Goal: Task Accomplishment & Management: Use online tool/utility

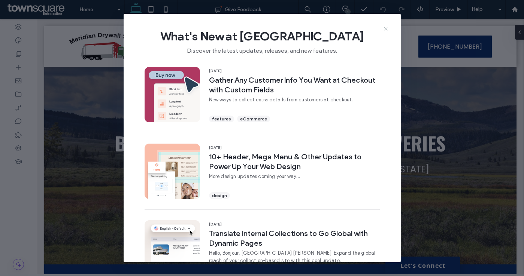
click at [386, 30] on icon at bounding box center [386, 29] width 6 height 6
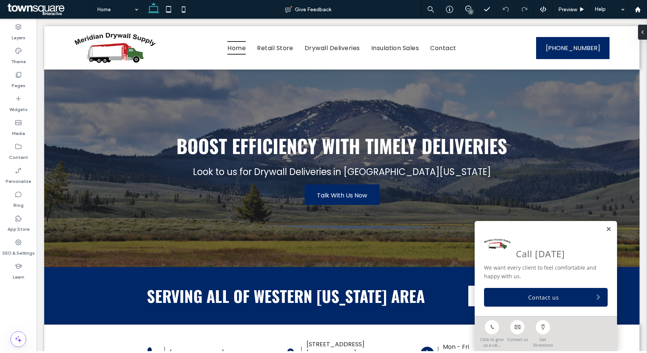
click at [523, 230] on link at bounding box center [608, 230] width 6 height 6
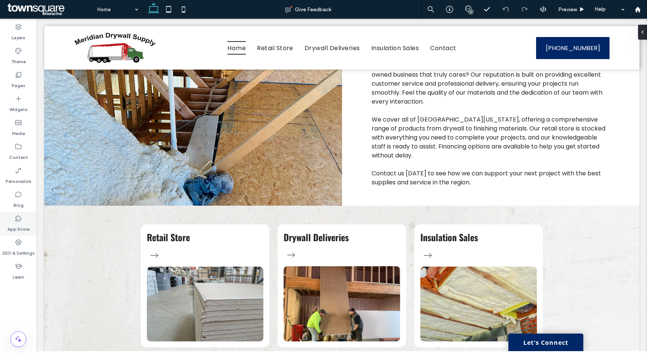
scroll to position [410, 0]
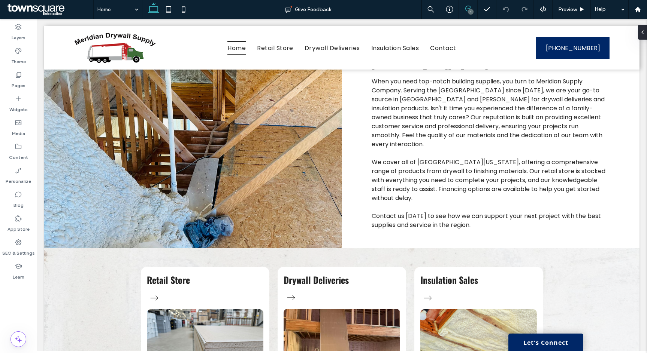
click at [468, 9] on icon at bounding box center [468, 9] width 6 height 6
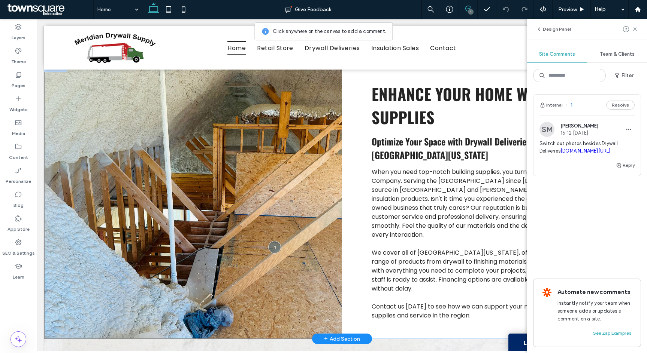
scroll to position [314, 0]
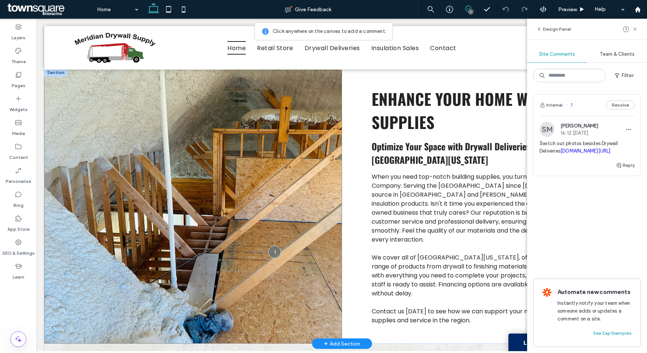
click at [186, 224] on span at bounding box center [193, 207] width 298 height 276
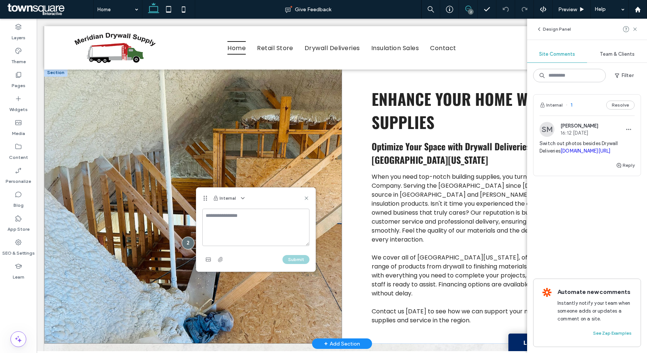
click at [186, 237] on div at bounding box center [188, 243] width 13 height 13
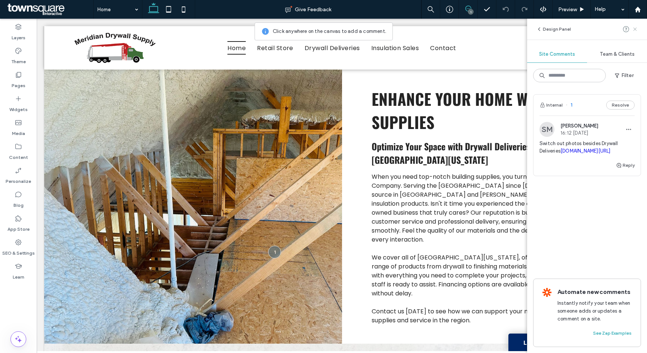
click at [523, 29] on icon at bounding box center [635, 29] width 6 height 6
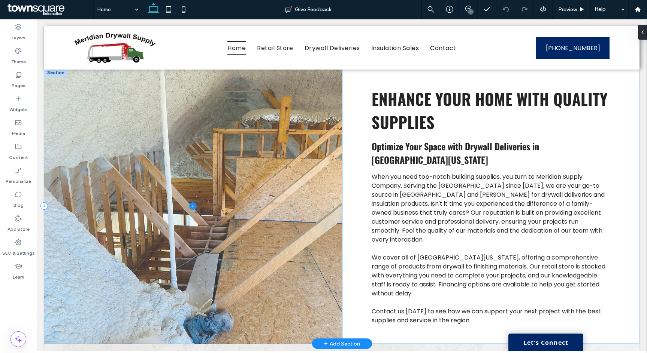
click at [243, 105] on span at bounding box center [193, 207] width 298 height 276
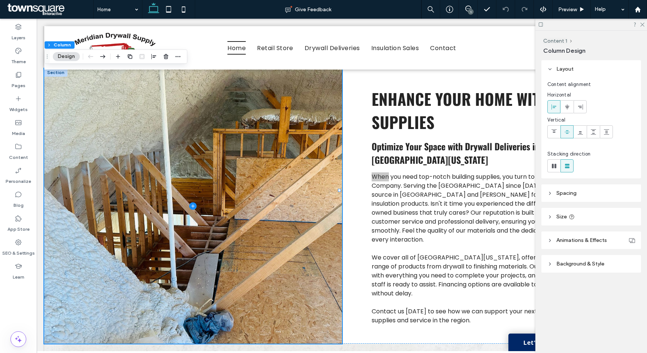
click at [523, 196] on header "Spacing" at bounding box center [591, 194] width 100 height 18
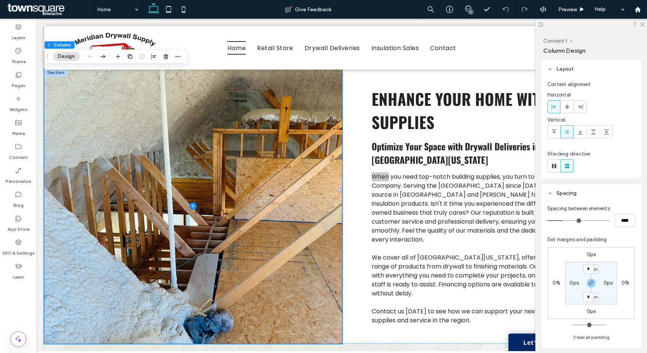
click at [523, 196] on header "Spacing" at bounding box center [591, 194] width 100 height 18
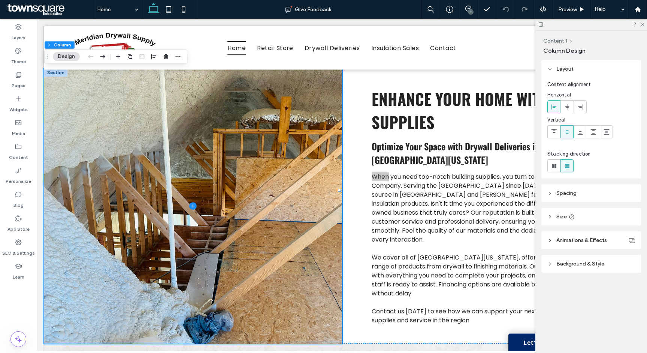
click at [523, 266] on header "Background & Style" at bounding box center [591, 264] width 100 height 18
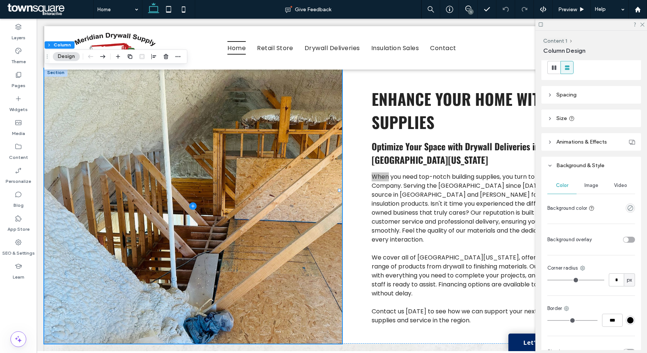
scroll to position [137, 0]
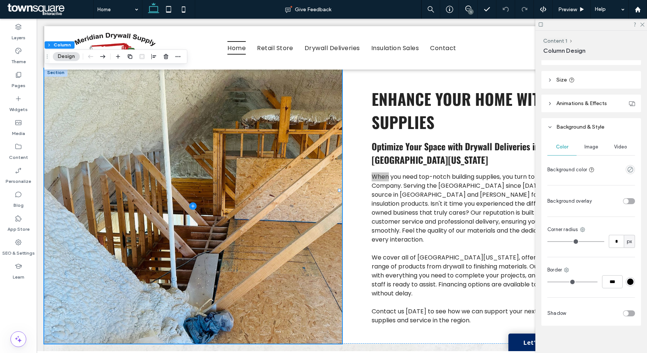
click at [523, 150] on span "Image" at bounding box center [591, 147] width 14 height 6
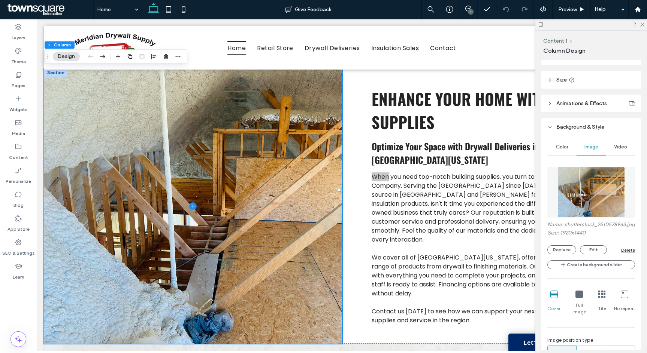
click at [523, 192] on img at bounding box center [591, 192] width 68 height 51
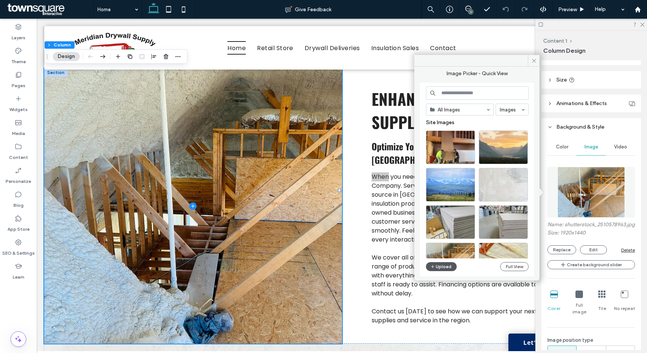
click at [439, 268] on button "Upload" at bounding box center [441, 266] width 31 height 9
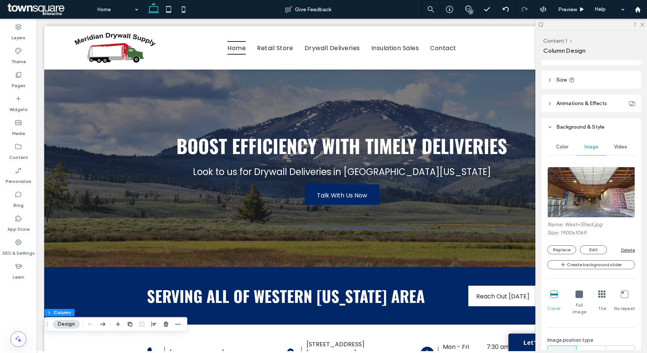
scroll to position [132, 0]
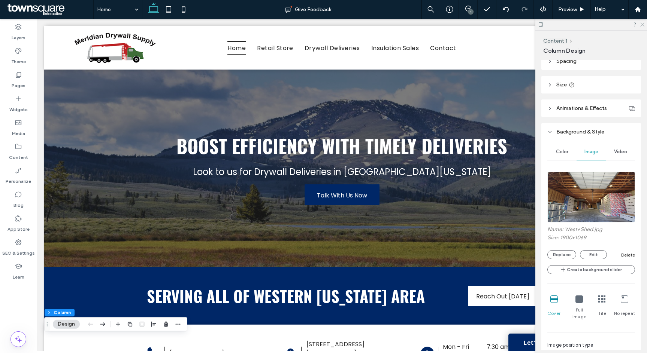
click at [523, 25] on use at bounding box center [642, 25] width 4 height 4
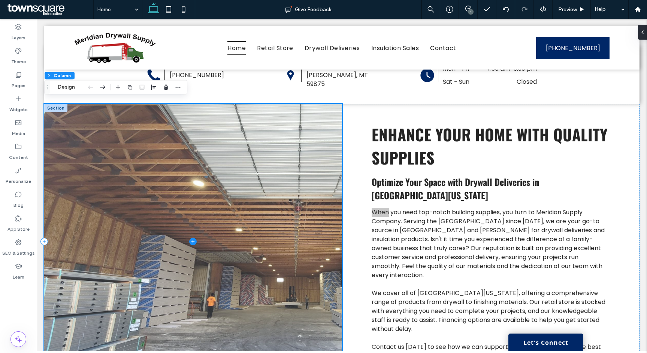
scroll to position [283, 0]
